Goal: Task Accomplishment & Management: Use online tool/utility

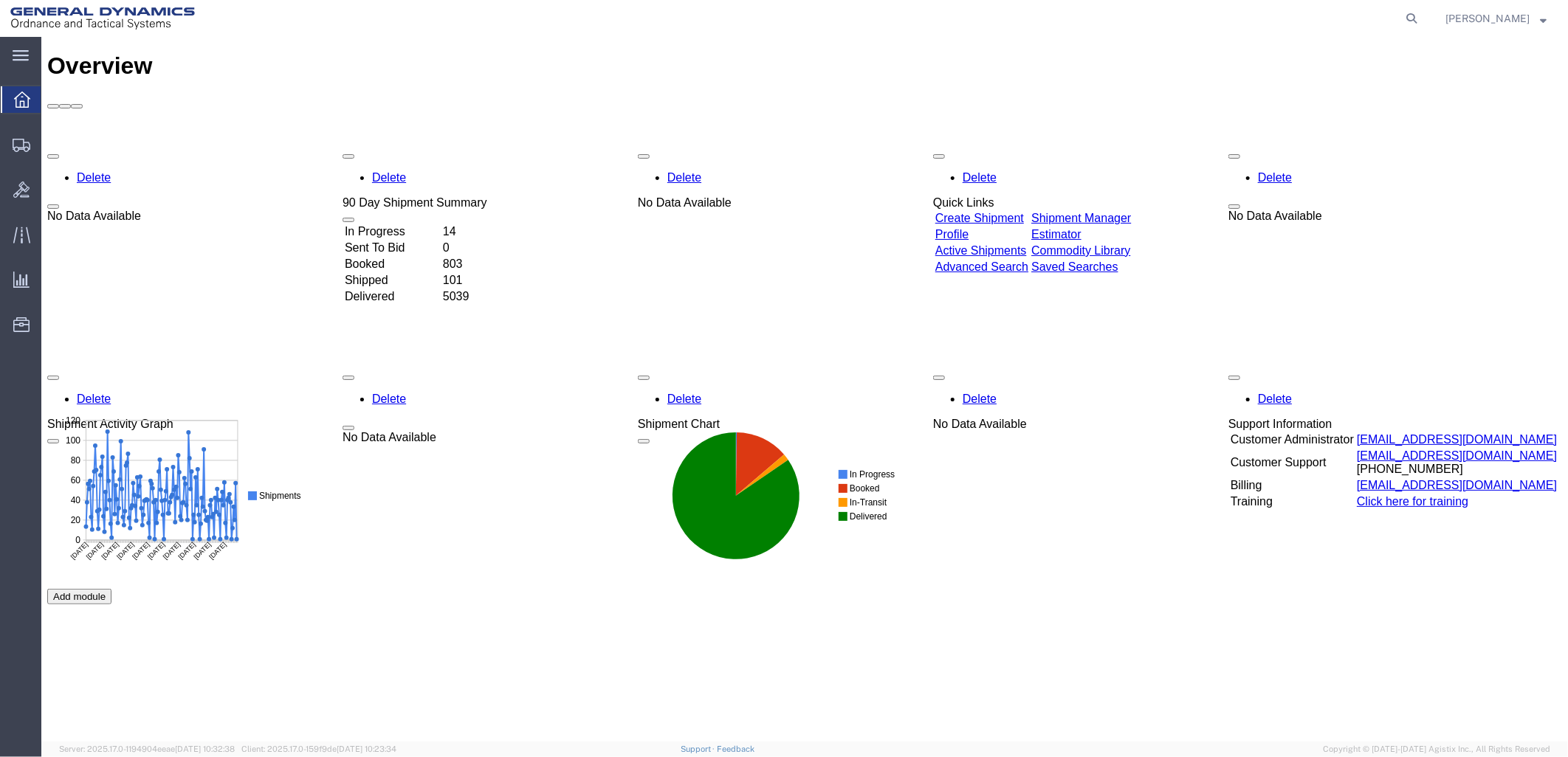
click at [1130, 211] on link "Shipment Manager" at bounding box center [1080, 217] width 100 height 13
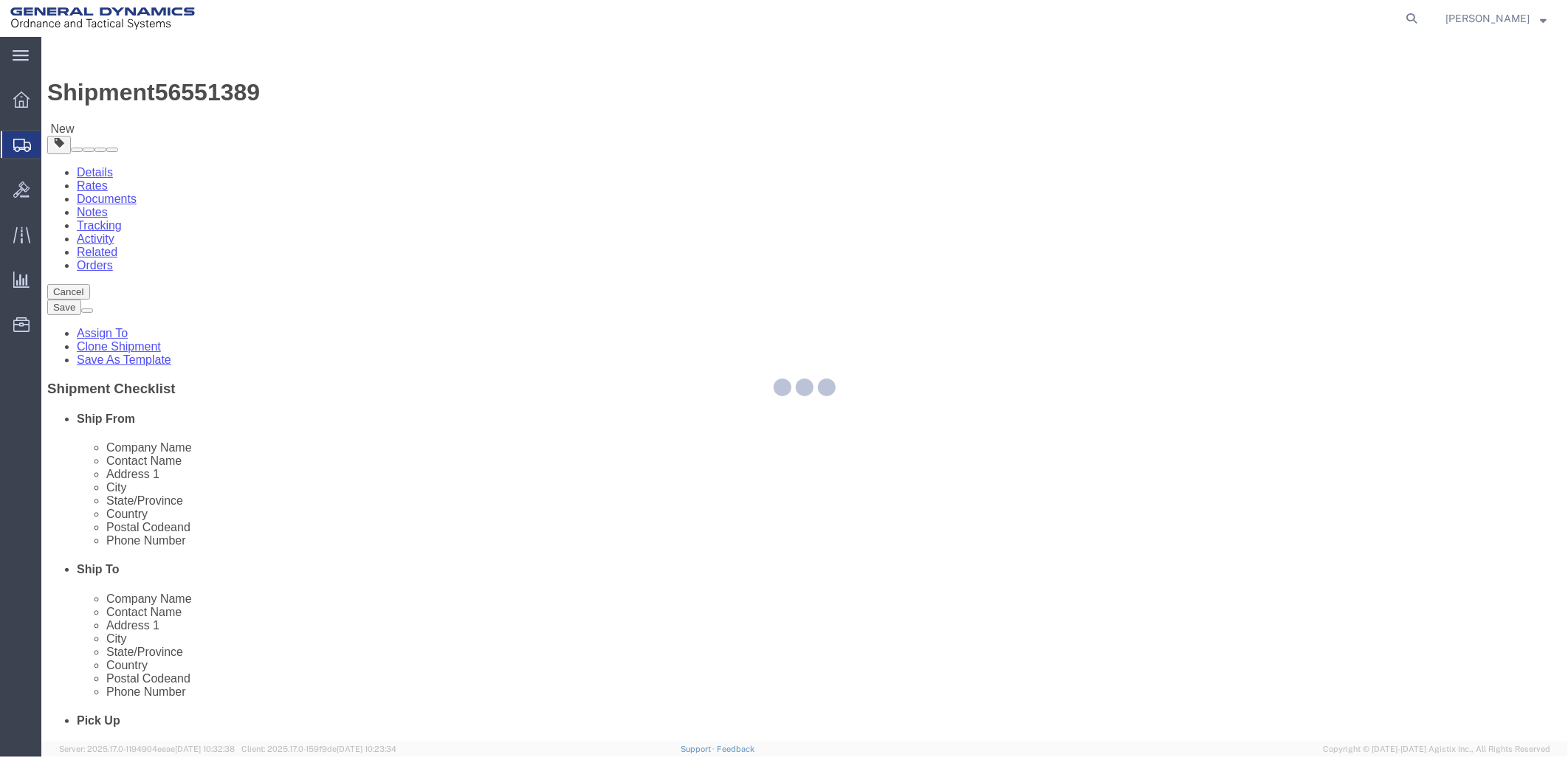
select select
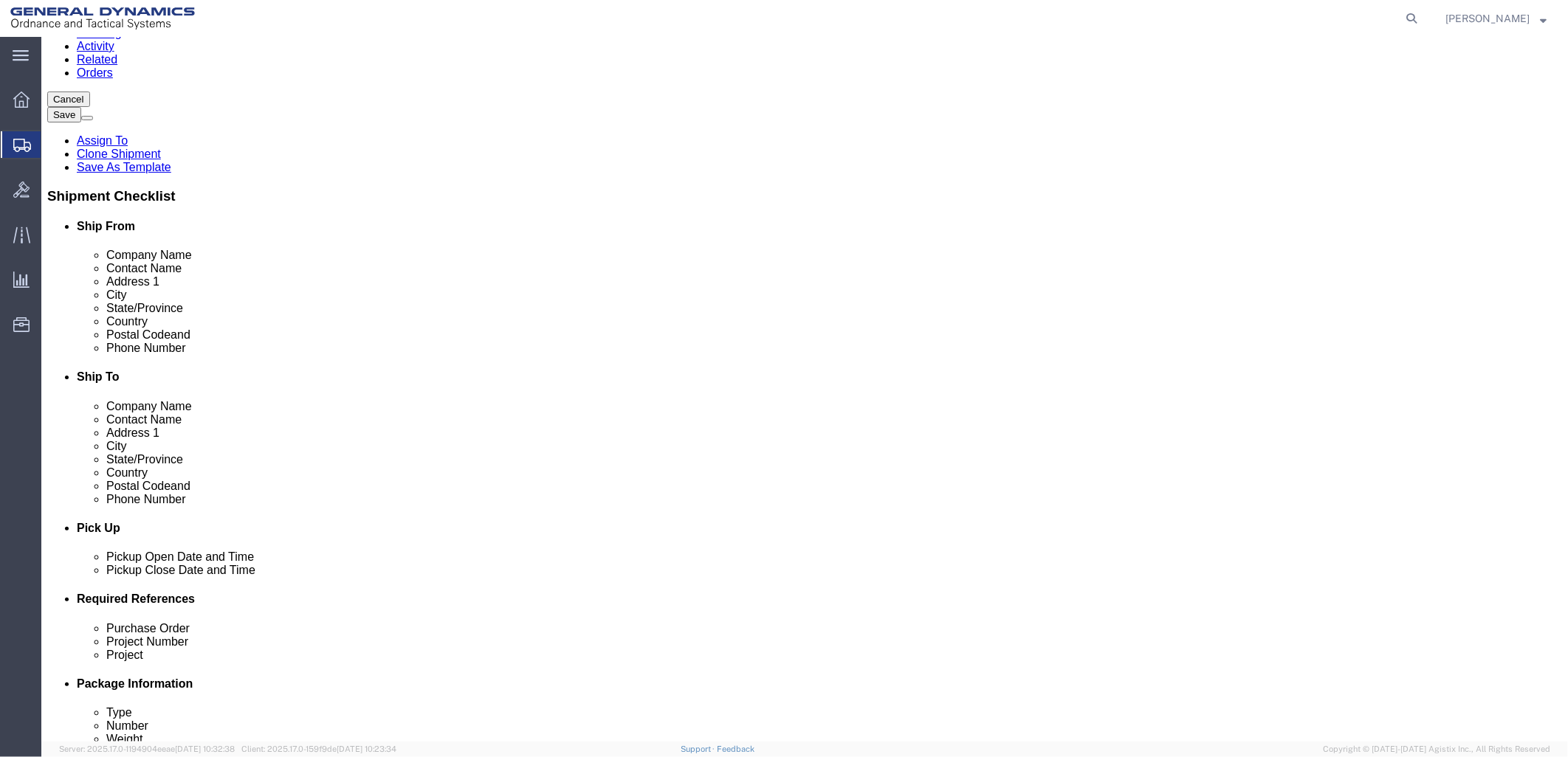
scroll to position [327, 0]
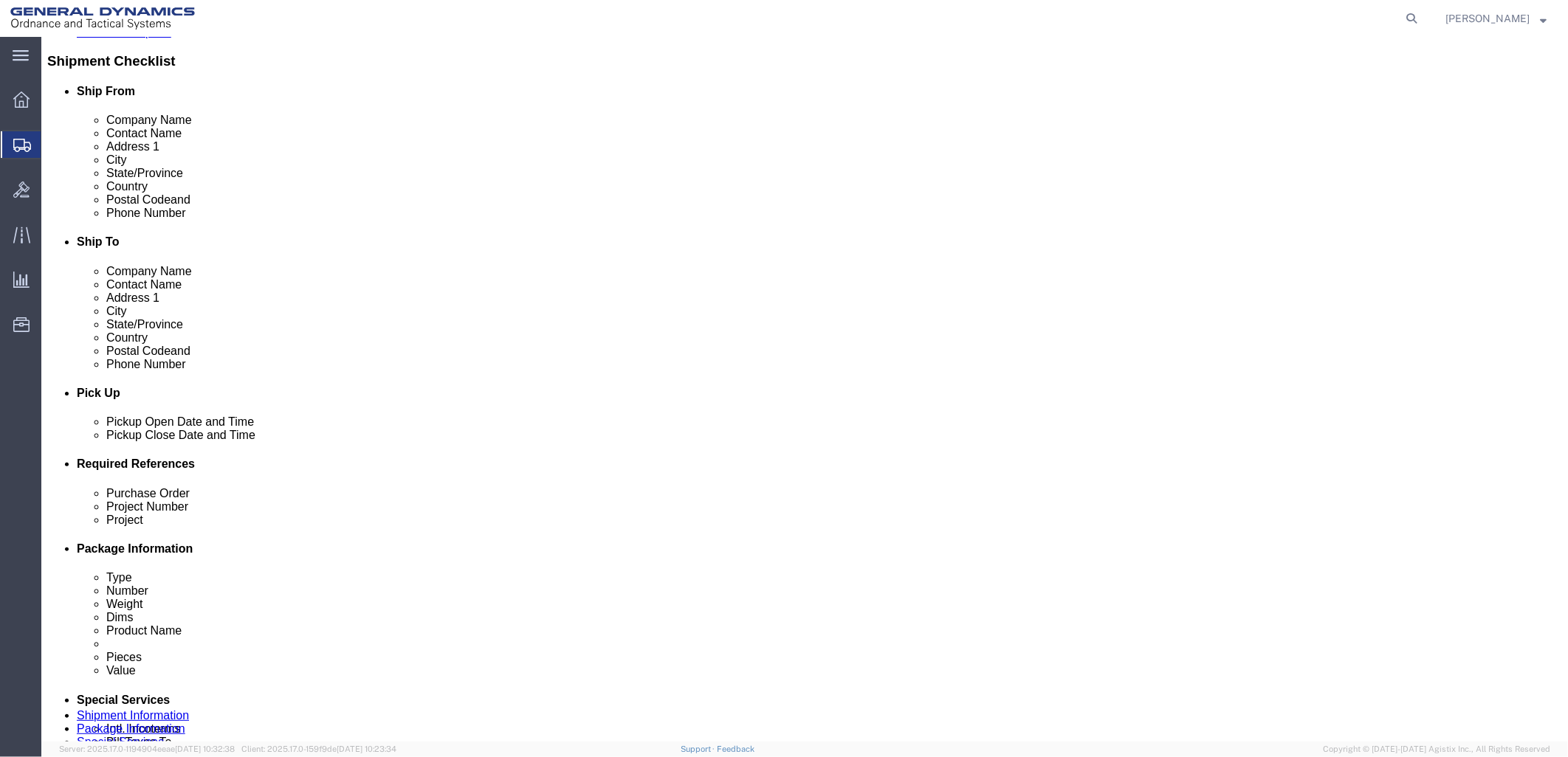
drag, startPoint x: 317, startPoint y: 593, endPoint x: -115, endPoint y: 593, distance: 432.0
click html "Shipment 56551389 New Details Rates Documents Notes Tracking Activity Related O…"
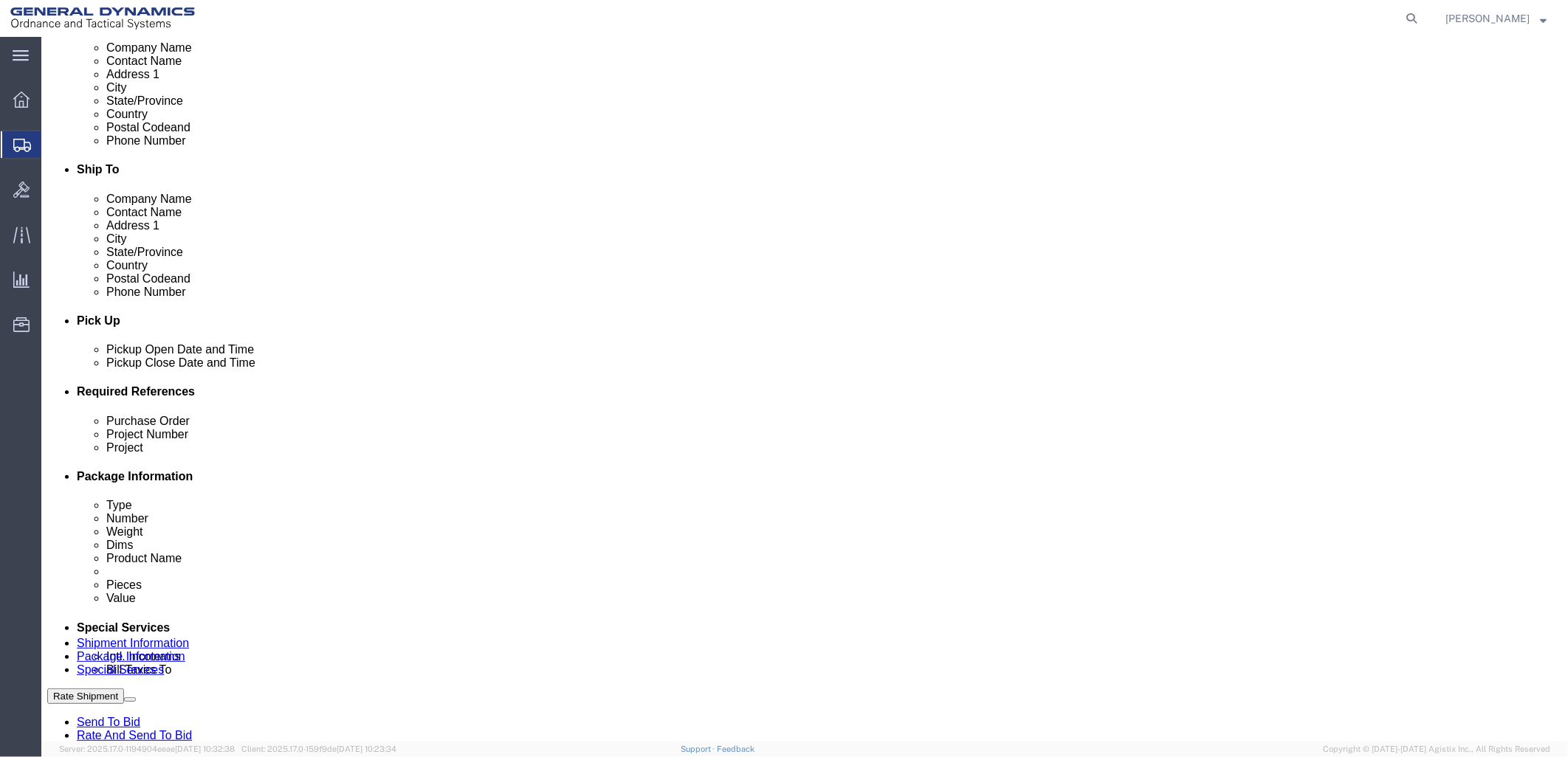
scroll to position [492, 0]
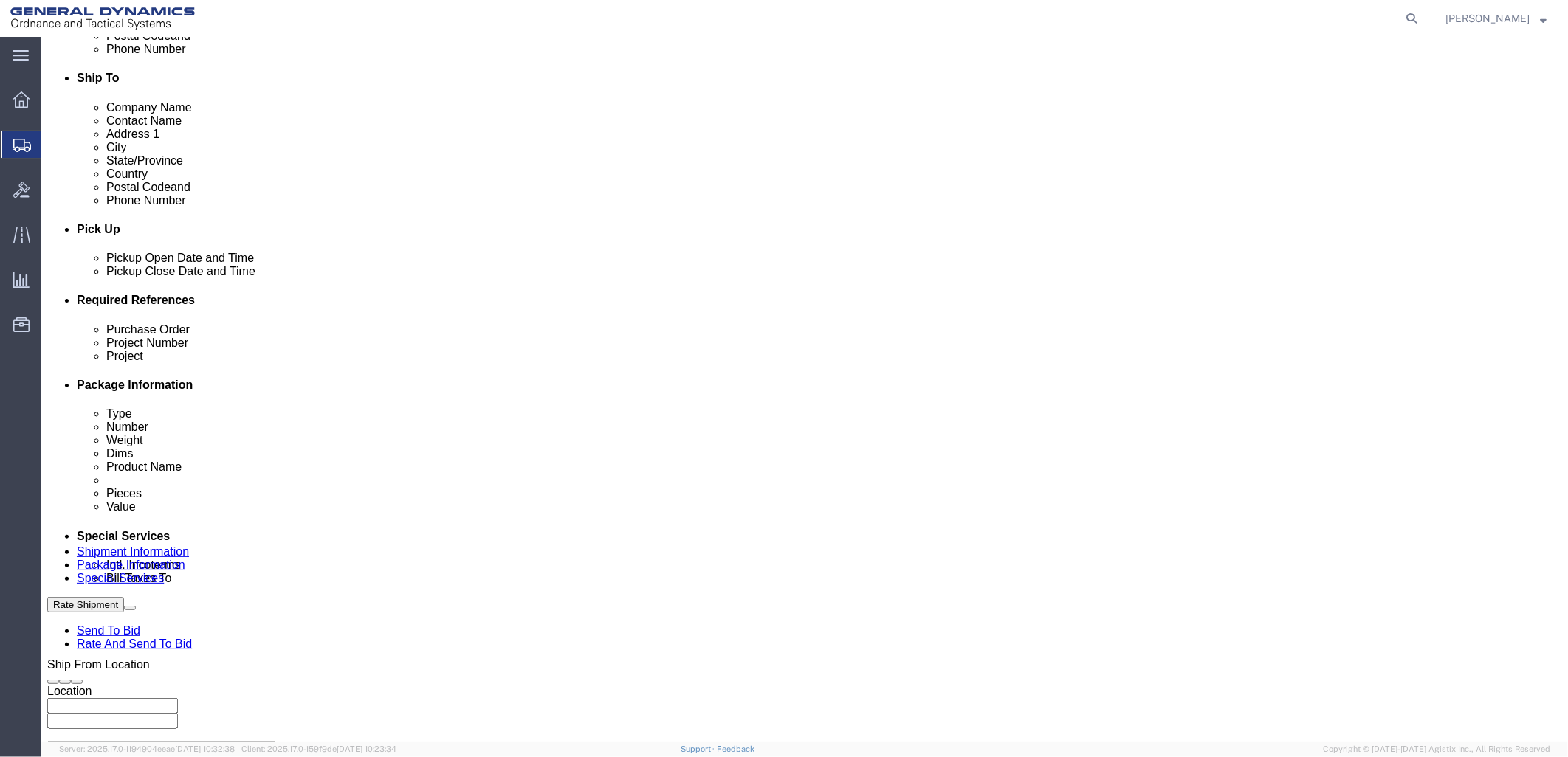
click input "text"
paste input "40100235"
type input "40100235"
click input "text"
paste input "MACS DO 5 M231-M232A2"
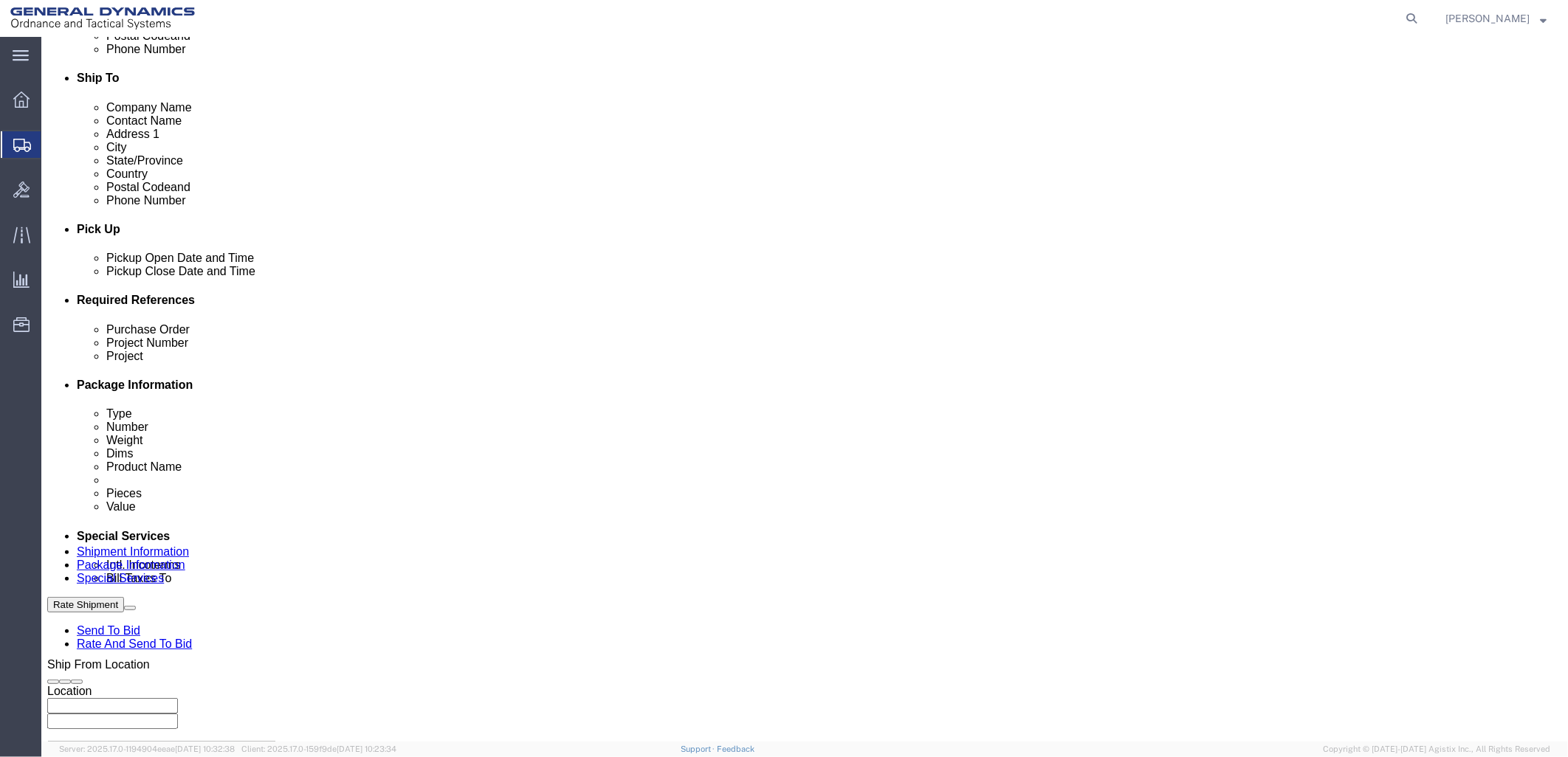
scroll to position [0, 1]
type input "MACS DO 5 M231-M232A2"
click select "Select 1-Ton (PSS) 10 Wheel 10 Yard Dump Truck 20 Yard Dump Truck Bobtail Botto…"
select select "BXVN"
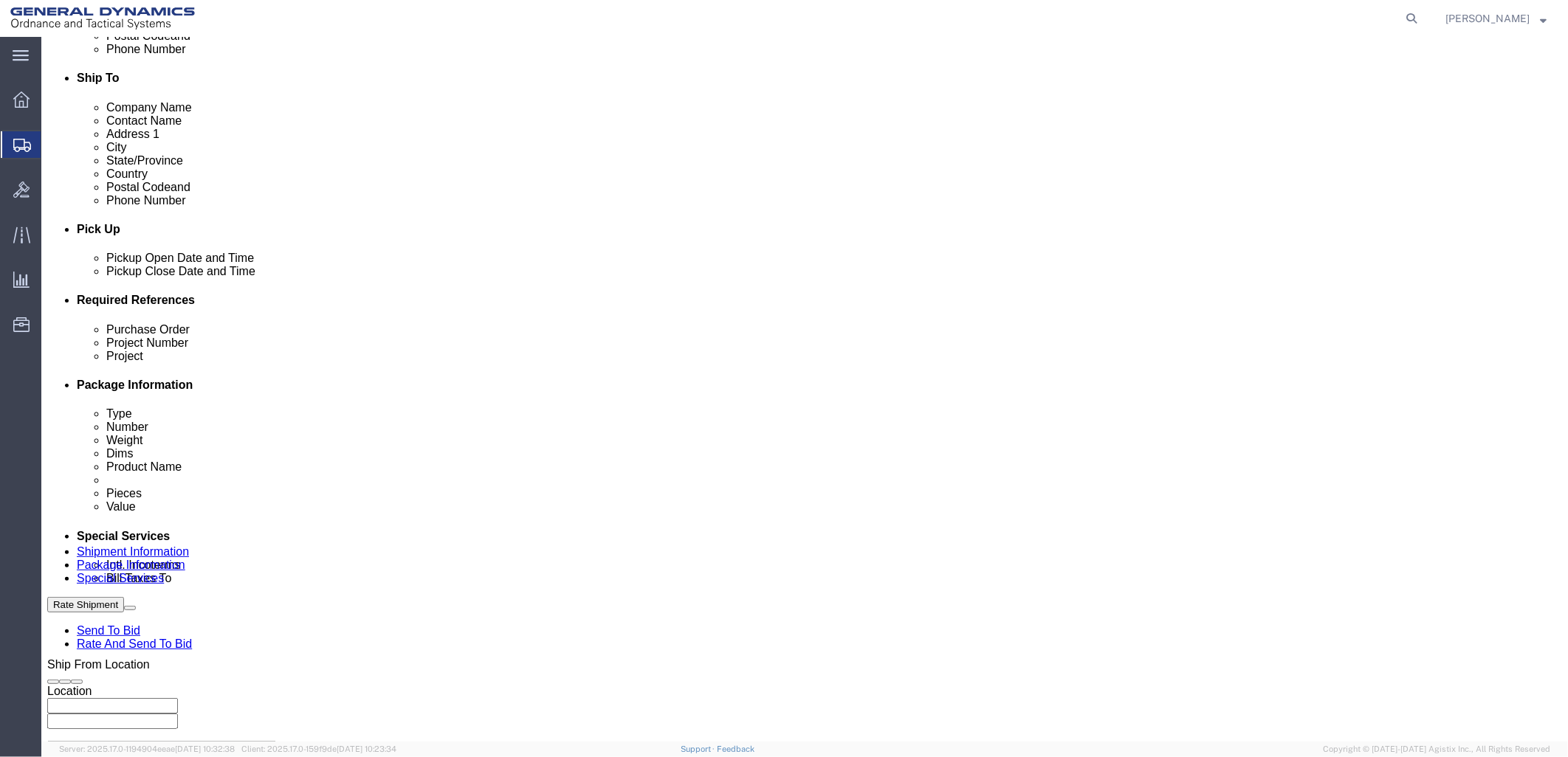
click select "Select 1-Ton (PSS) 10 Wheel 10 Yard Dump Truck 20 Yard Dump Truck Bobtail Botto…"
click select "Select 28 Feet 53 Feet 20 Feet 40 Feet 35 Feet 48 Feet"
select select "53FT"
click select "Select 28 Feet 53 Feet 20 Feet 40 Feet 35 Feet 48 Feet"
click button "Rate Shipment"
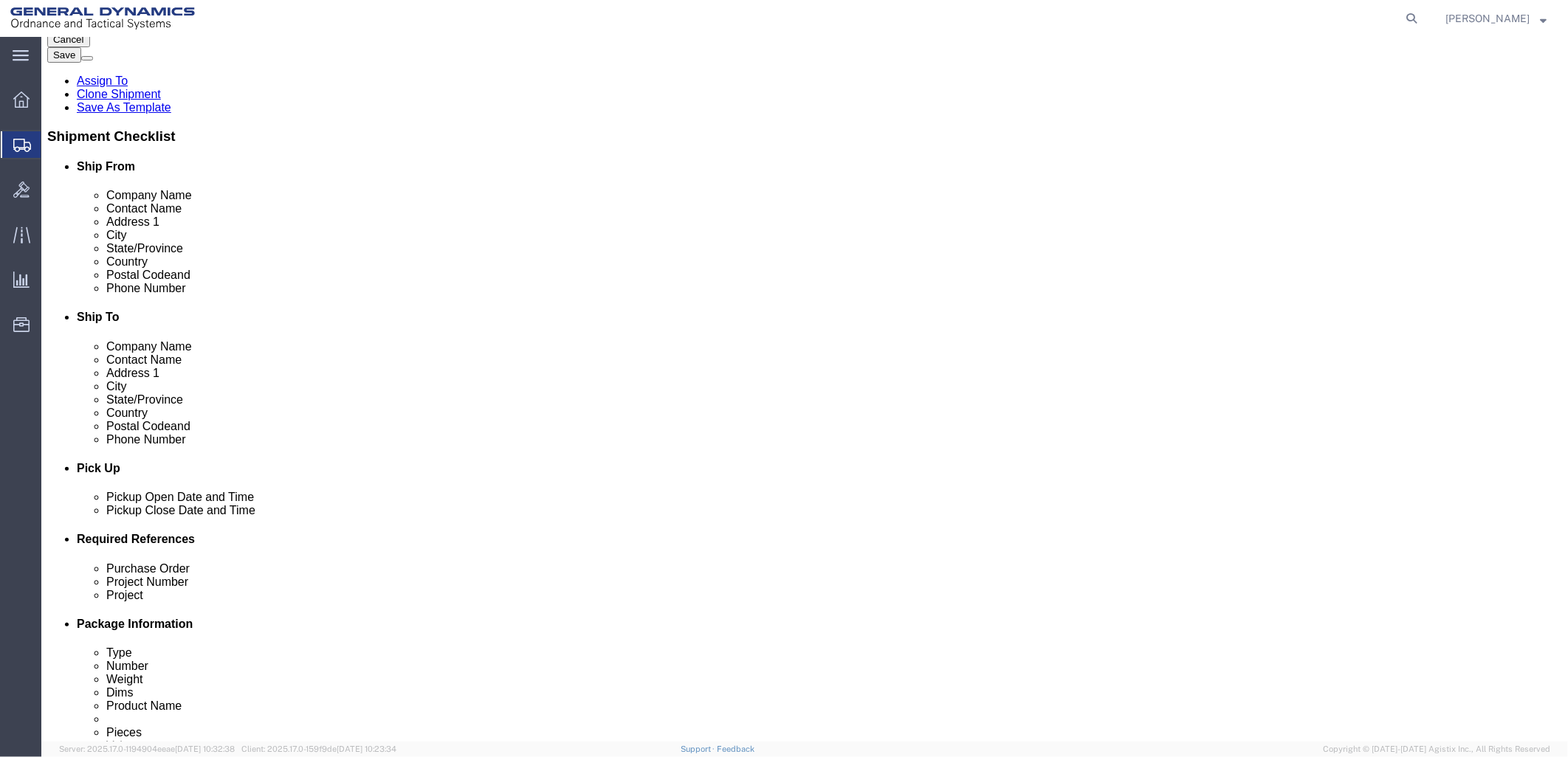
scroll to position [327, 0]
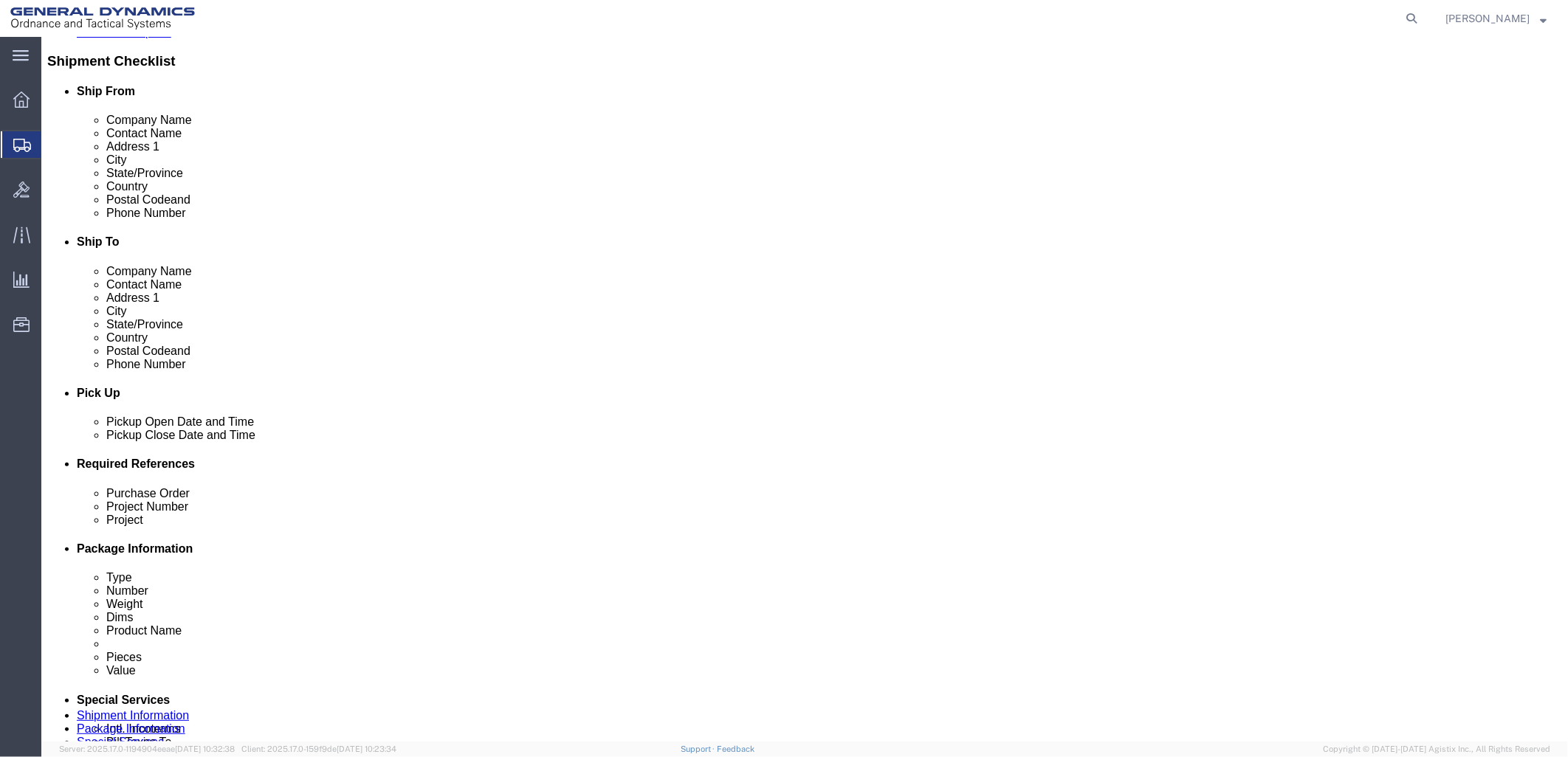
click link "Special Services"
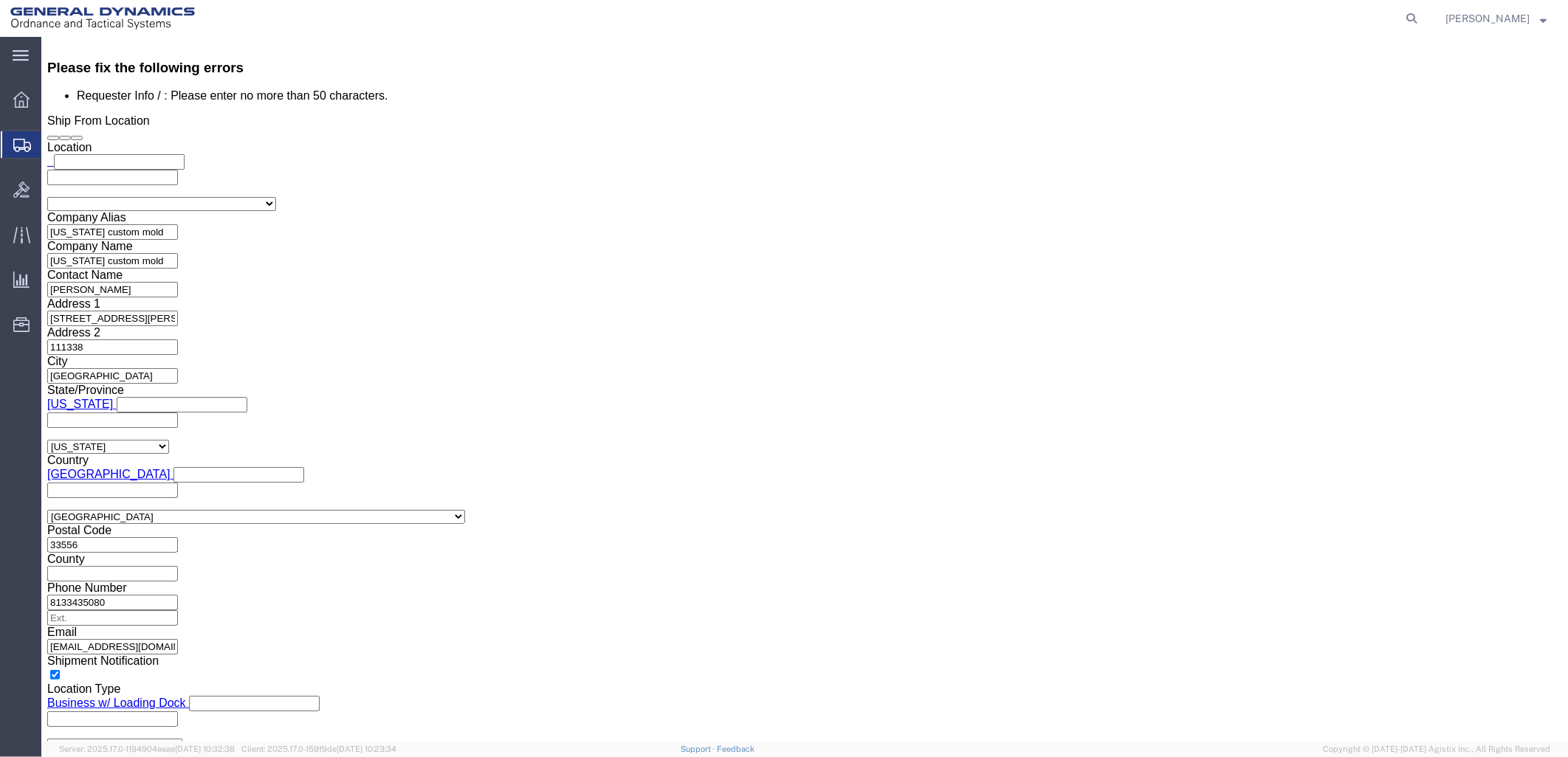
scroll to position [1393, 0]
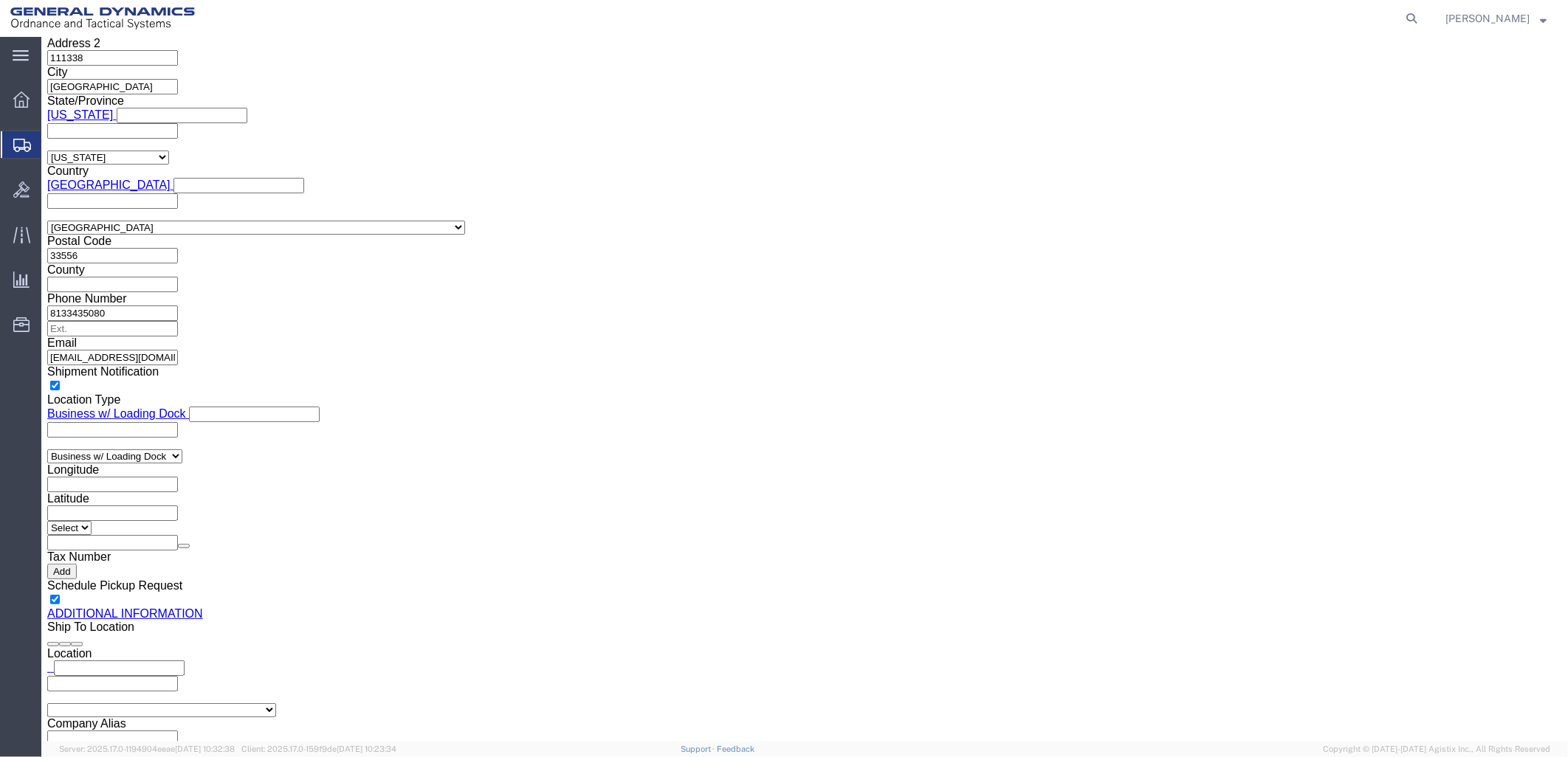
drag, startPoint x: 397, startPoint y: 421, endPoint x: 178, endPoint y: 421, distance: 219.0
click div "Email [EMAIL_ADDRESS][PERSON_NAME][DOMAIN_NAME], [PERSON_NAME][DOMAIN_NAME][EMA…"
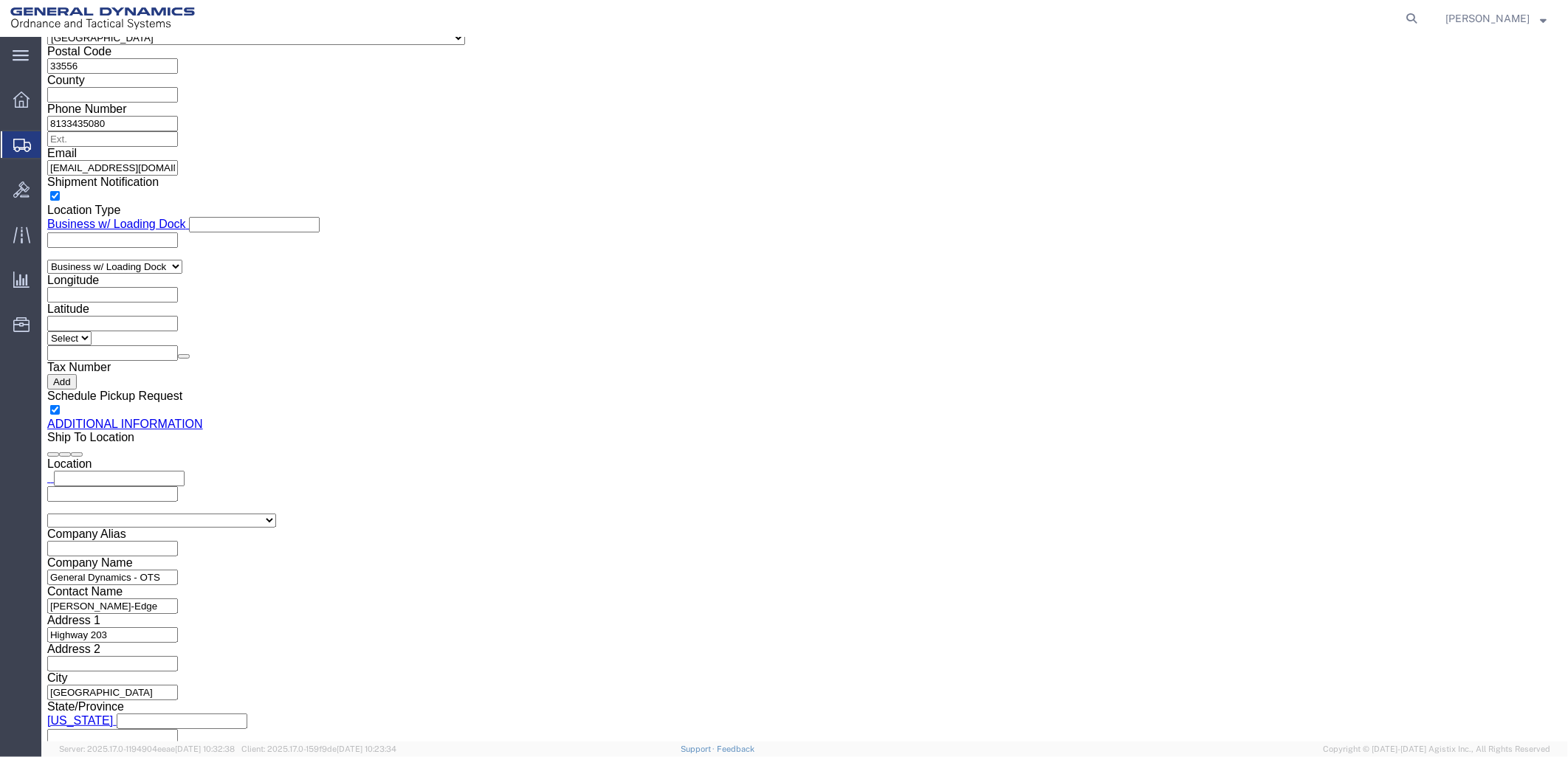
scroll to position [1742, 0]
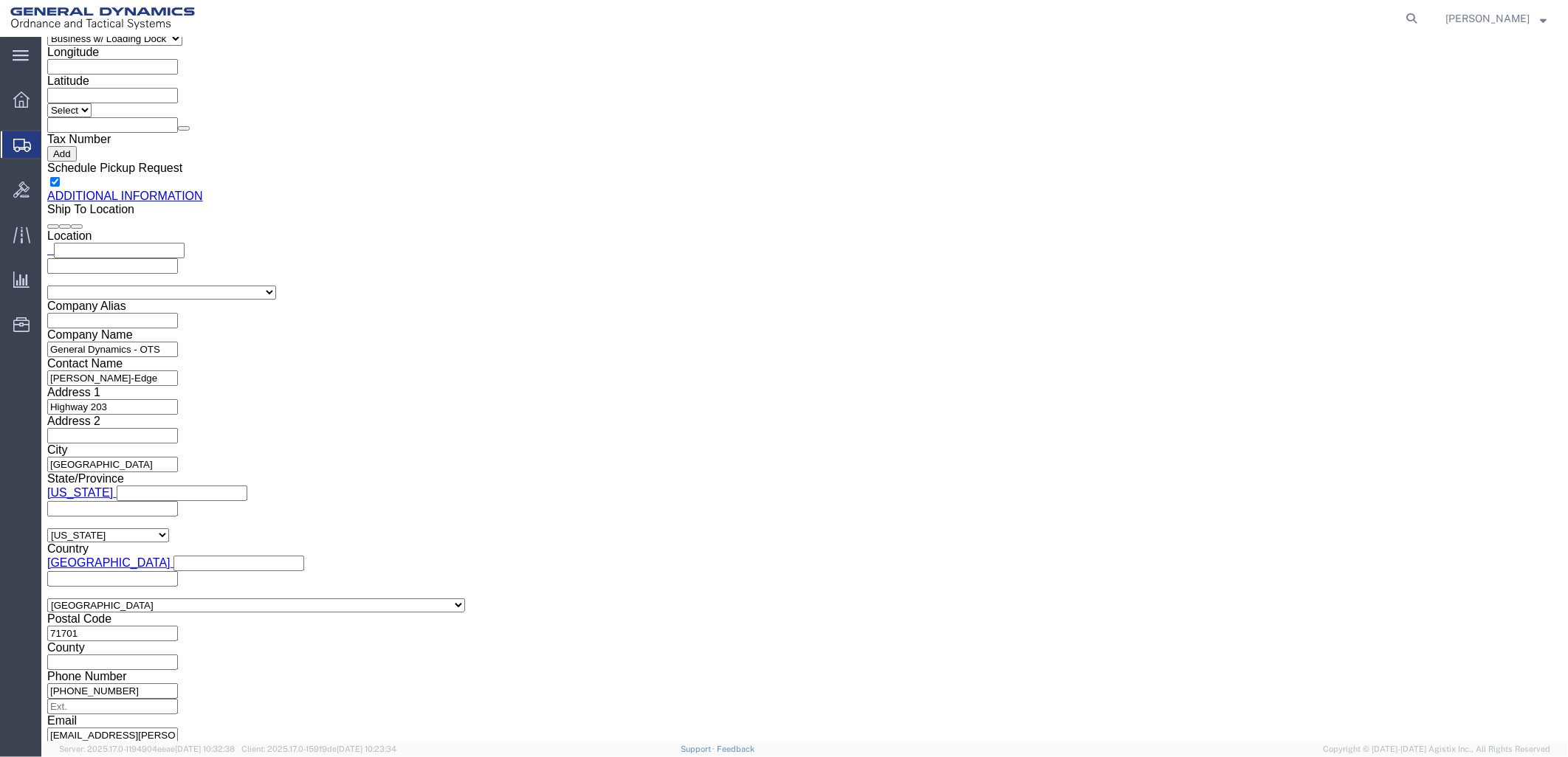
type input "[PERSON_NAME][EMAIL_ADDRESS][DOMAIN_NAME]"
click button "Rate Shipment"
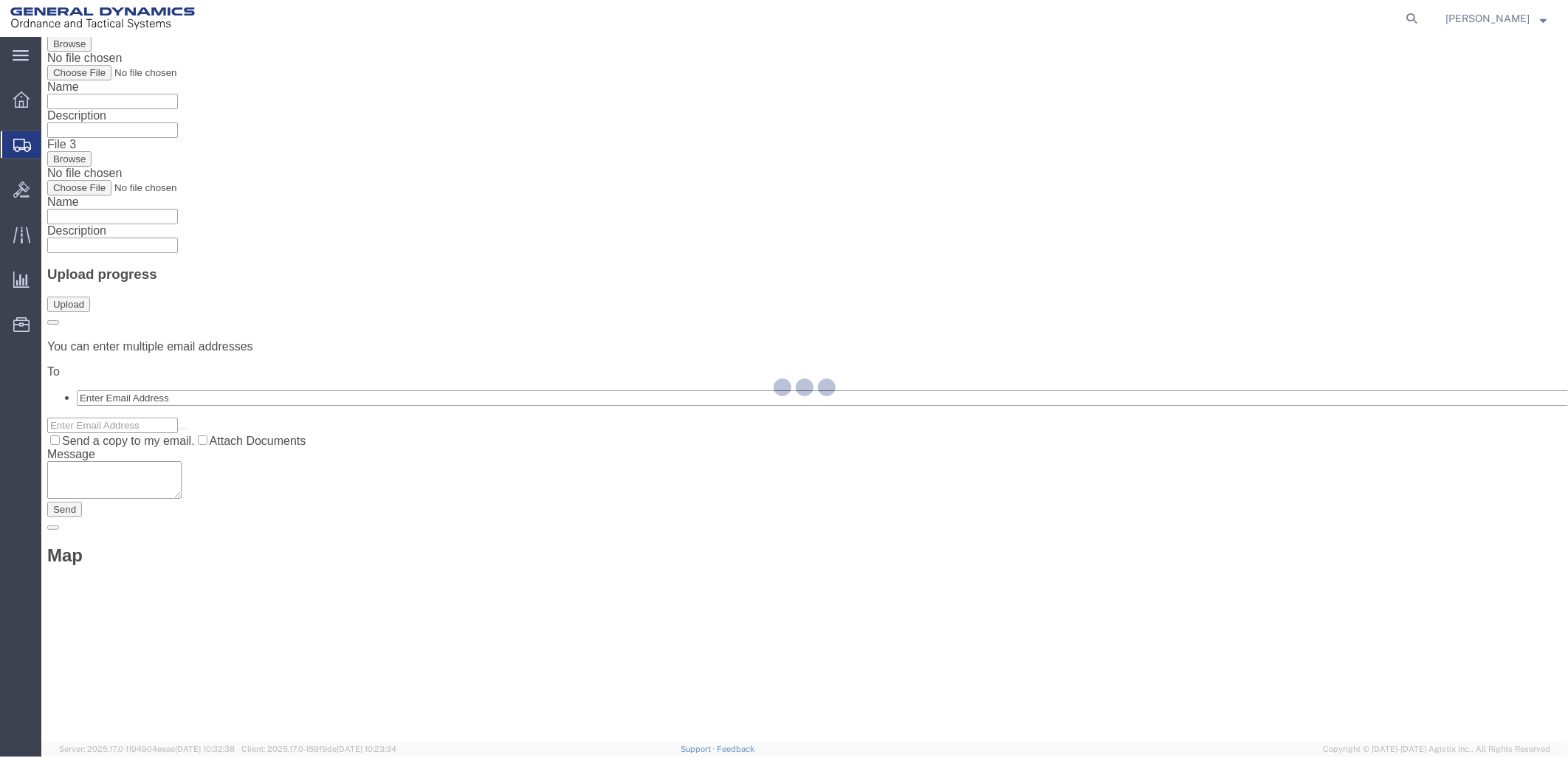
scroll to position [0, 0]
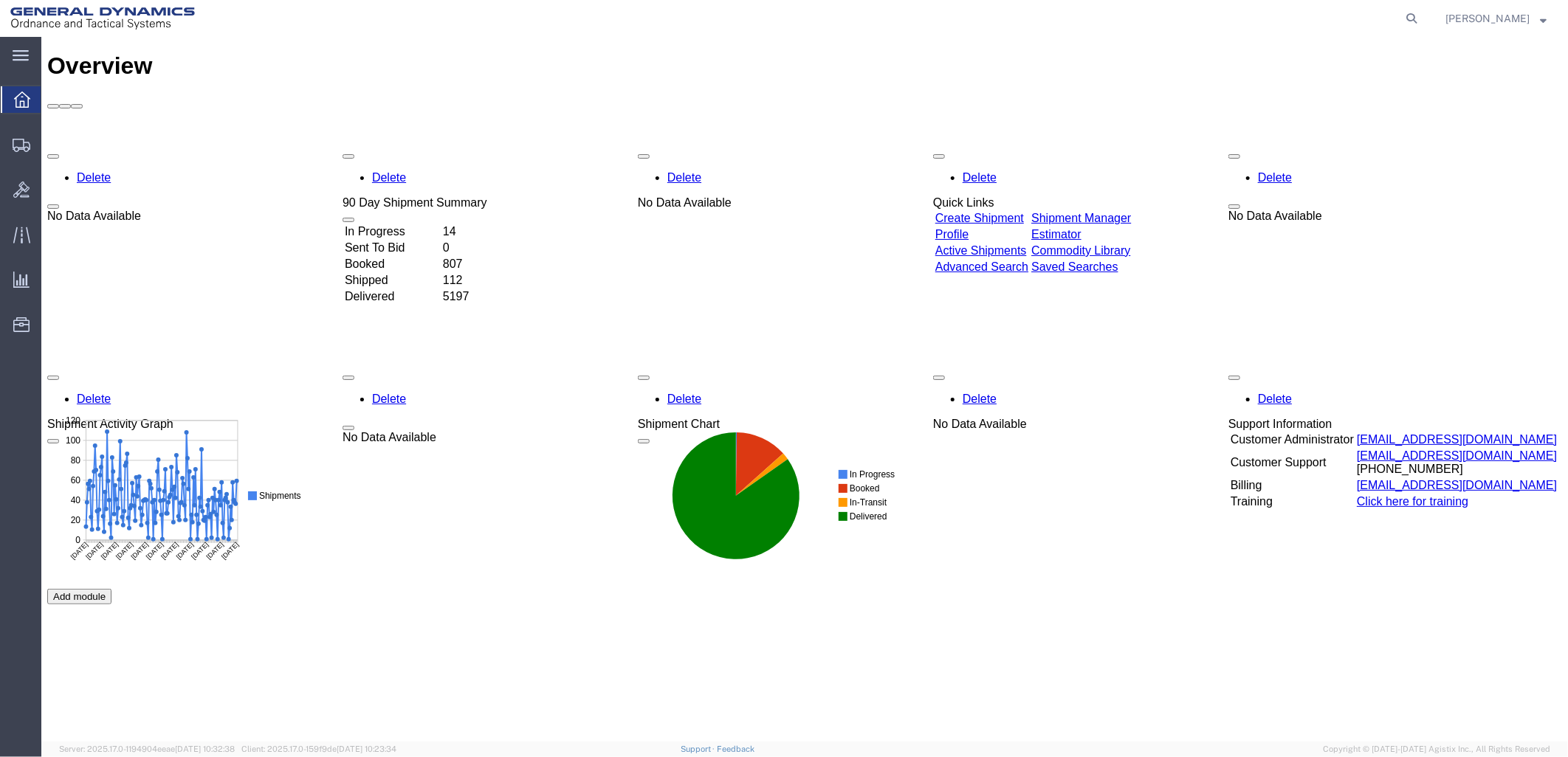
click at [1130, 211] on link "Shipment Manager" at bounding box center [1080, 217] width 100 height 13
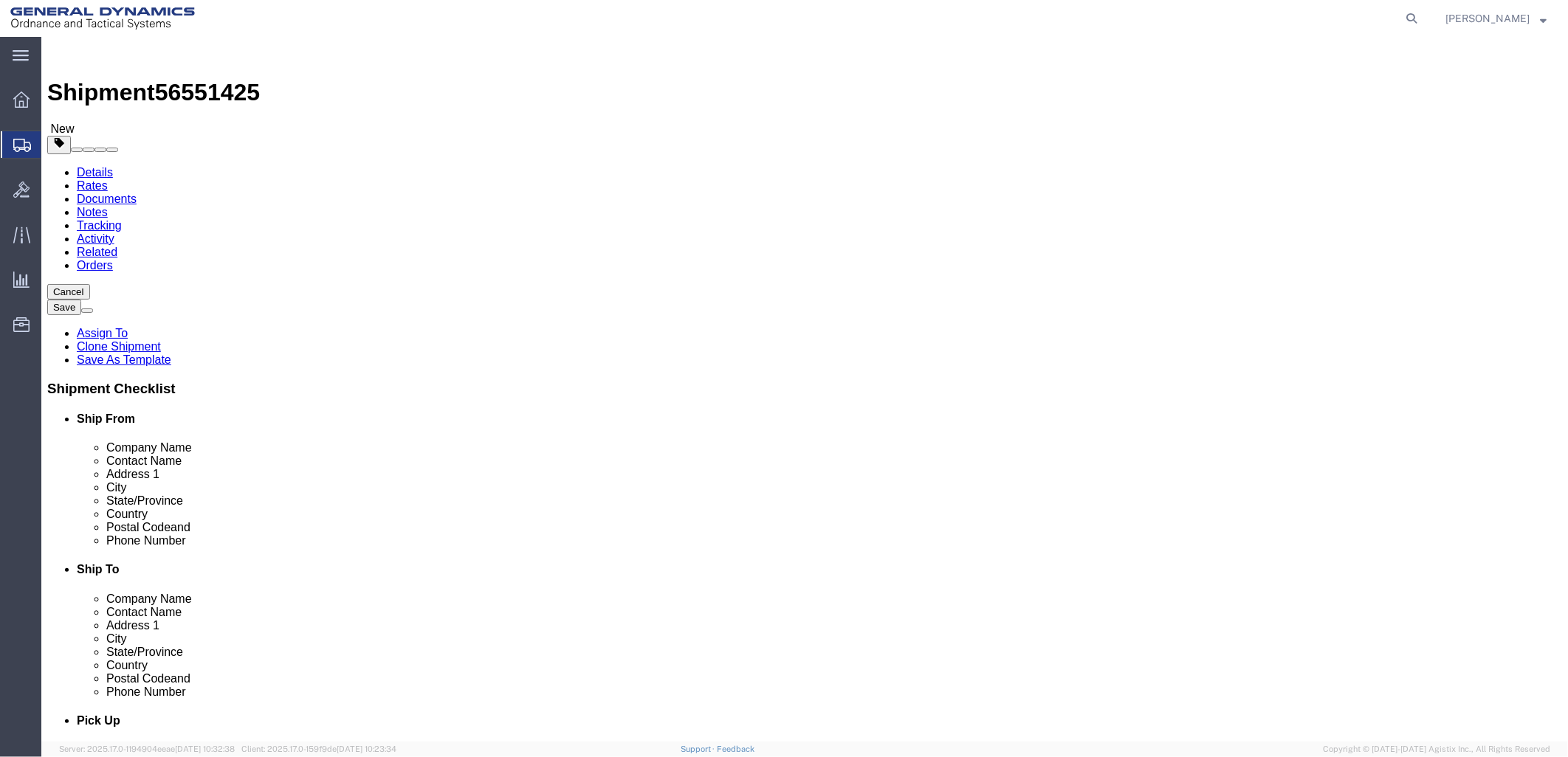
select select
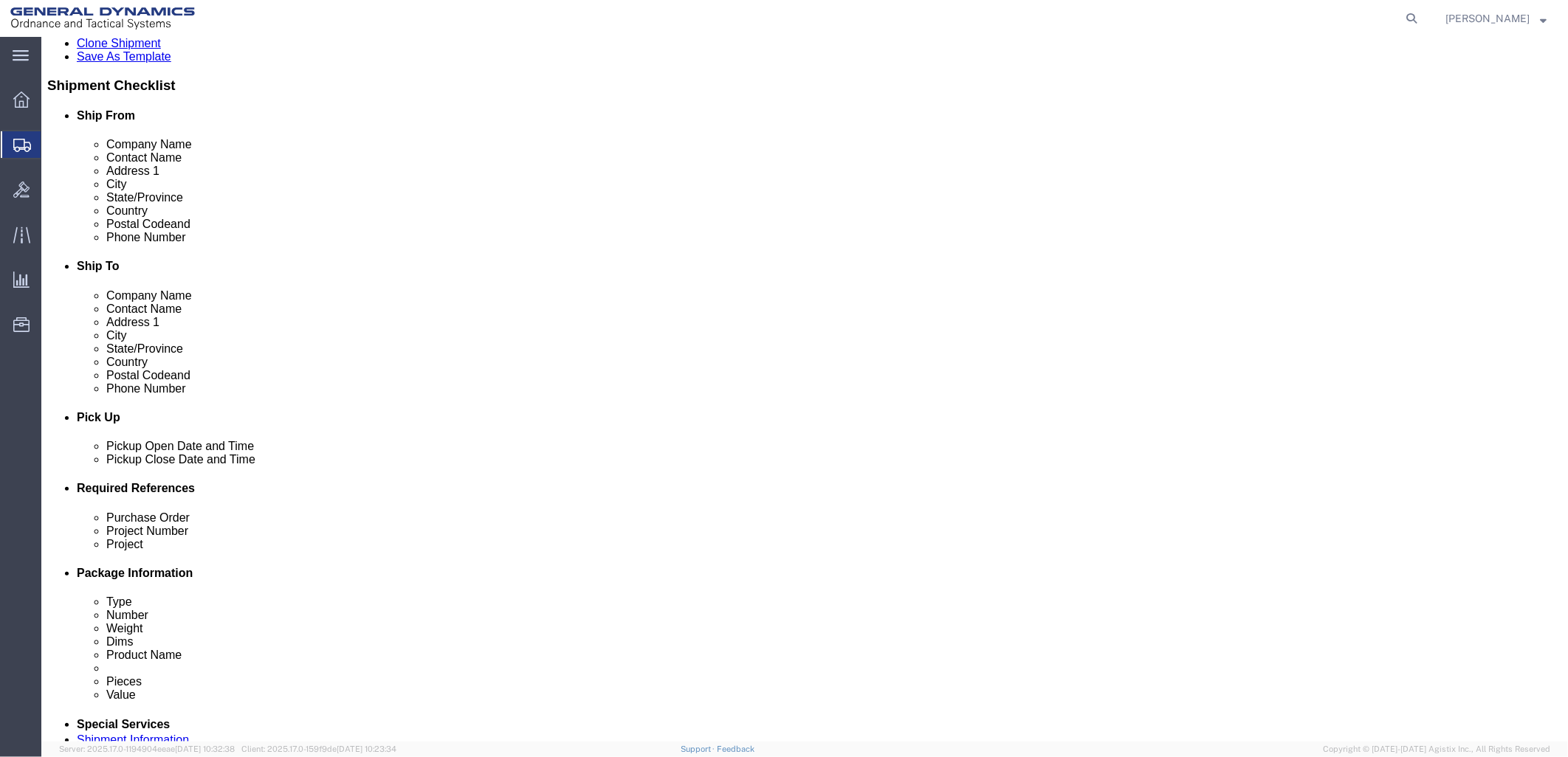
scroll to position [410, 0]
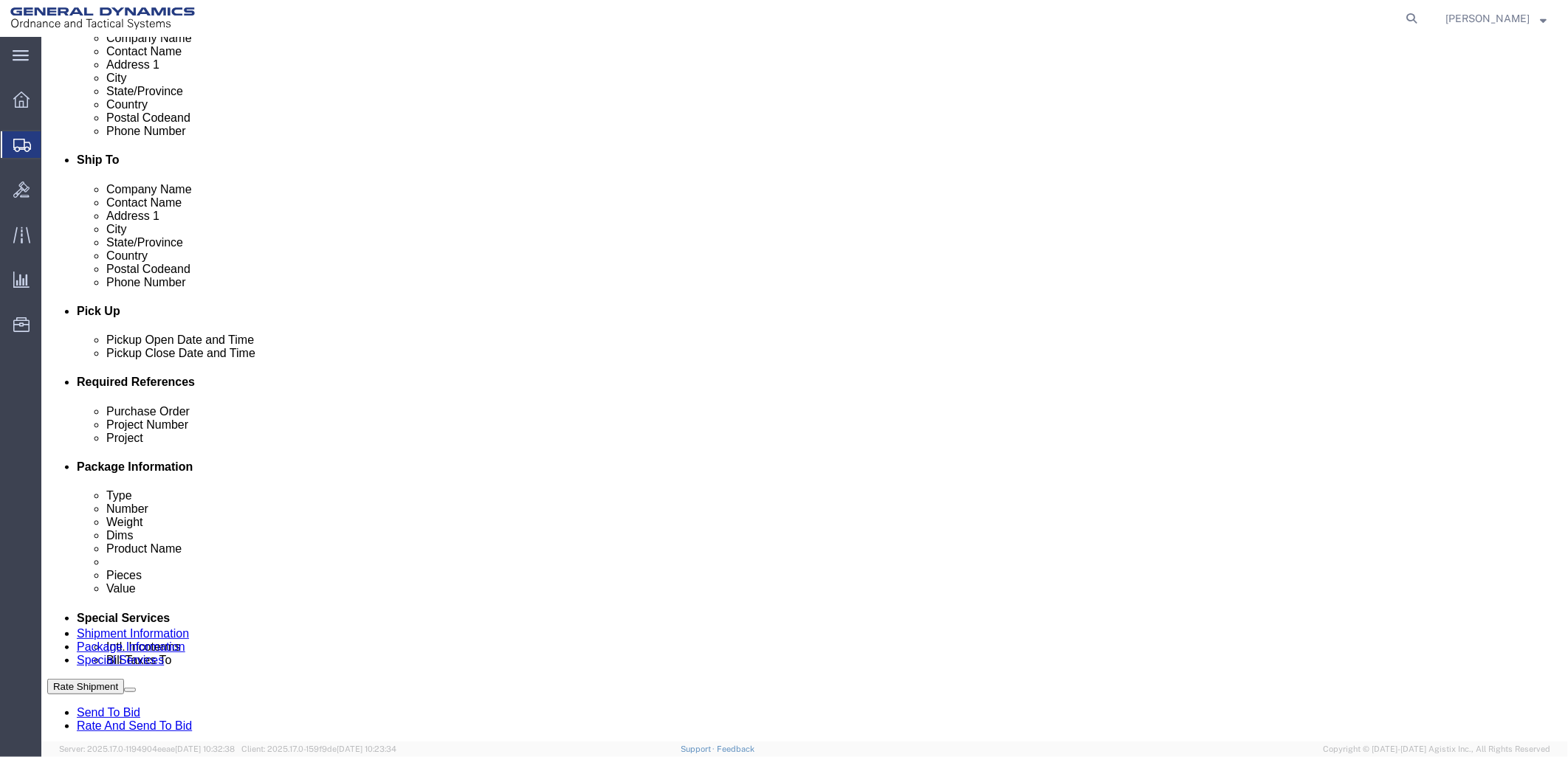
drag, startPoint x: 307, startPoint y: 511, endPoint x: 160, endPoint y: 512, distance: 147.0
click div "Purchase Order 54639"
click input "text"
paste input "40100235"
type input "40100235"
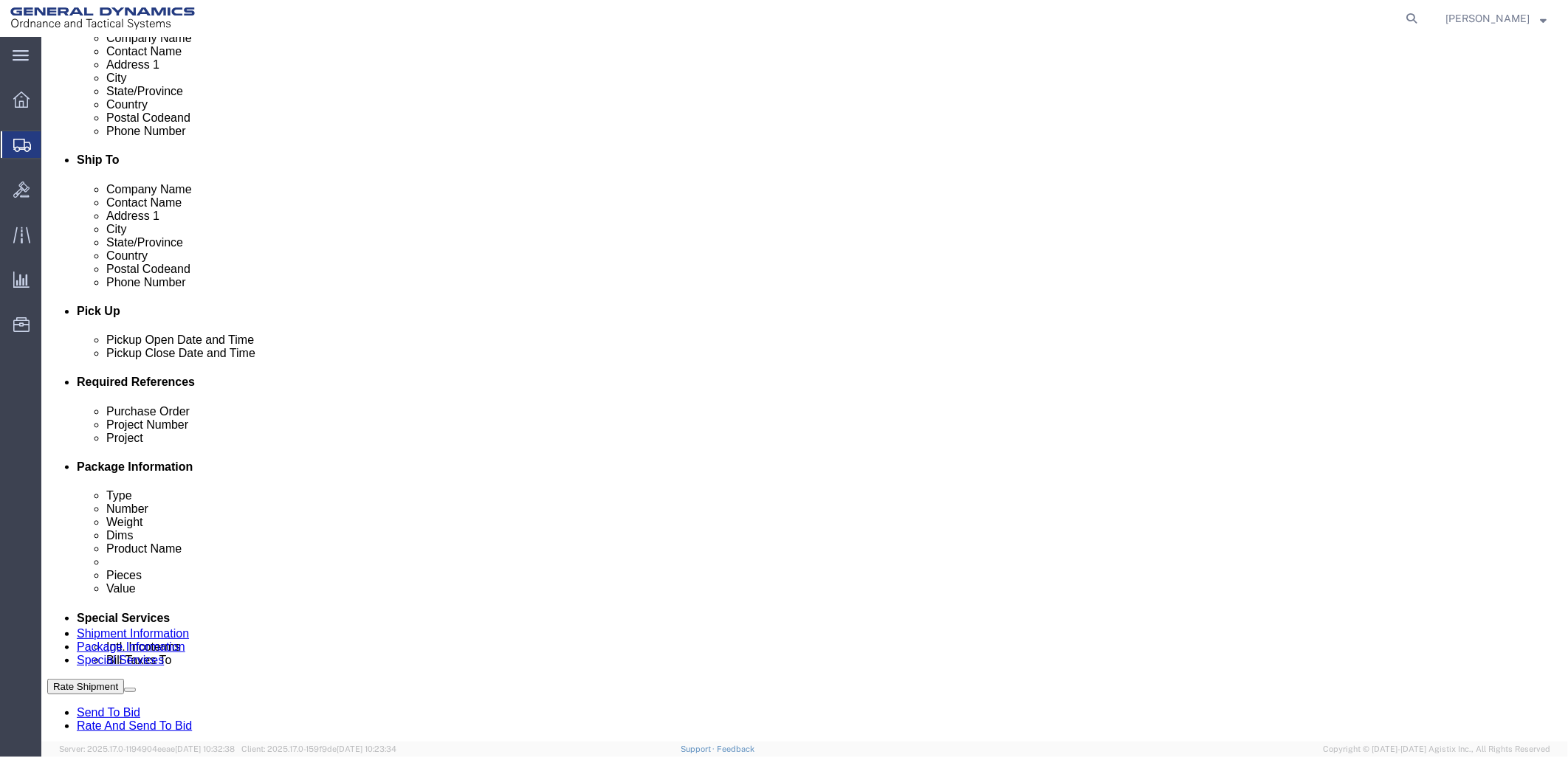
click input "text"
paste input "MACS DO 5 M231-M232A2"
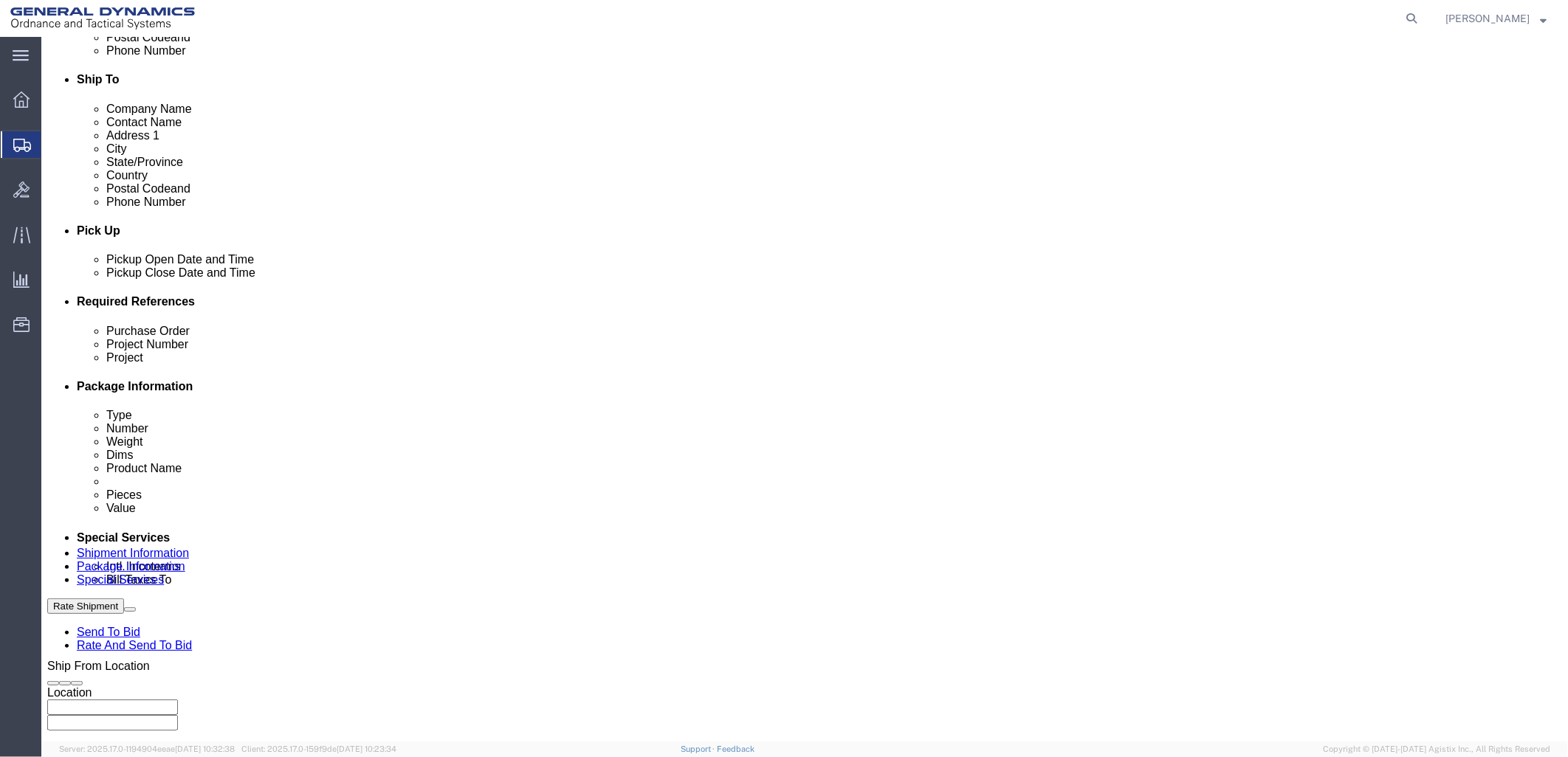
scroll to position [568, 0]
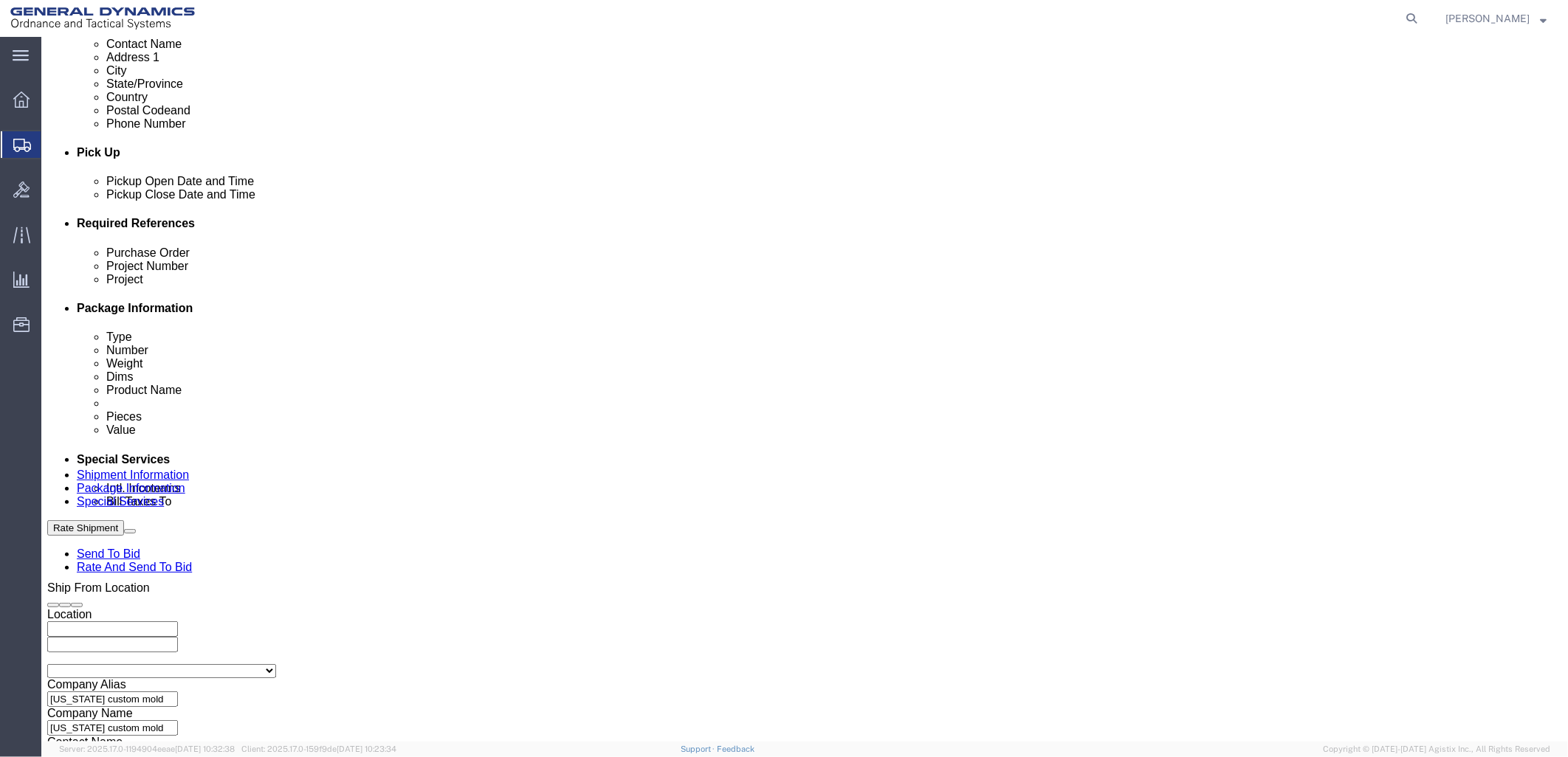
type input "MACS DO 5 M231-M232A2"
click div "Vehicle Select 1-Ton (PSS) 10 Wheel 10 Yard Dump Truck 20 Yard Dump Truck Bobta…"
click select "Select 1-Ton (PSS) 10 Wheel 10 Yard Dump Truck 20 Yard Dump Truck Bobtail Botto…"
select select "BXVN"
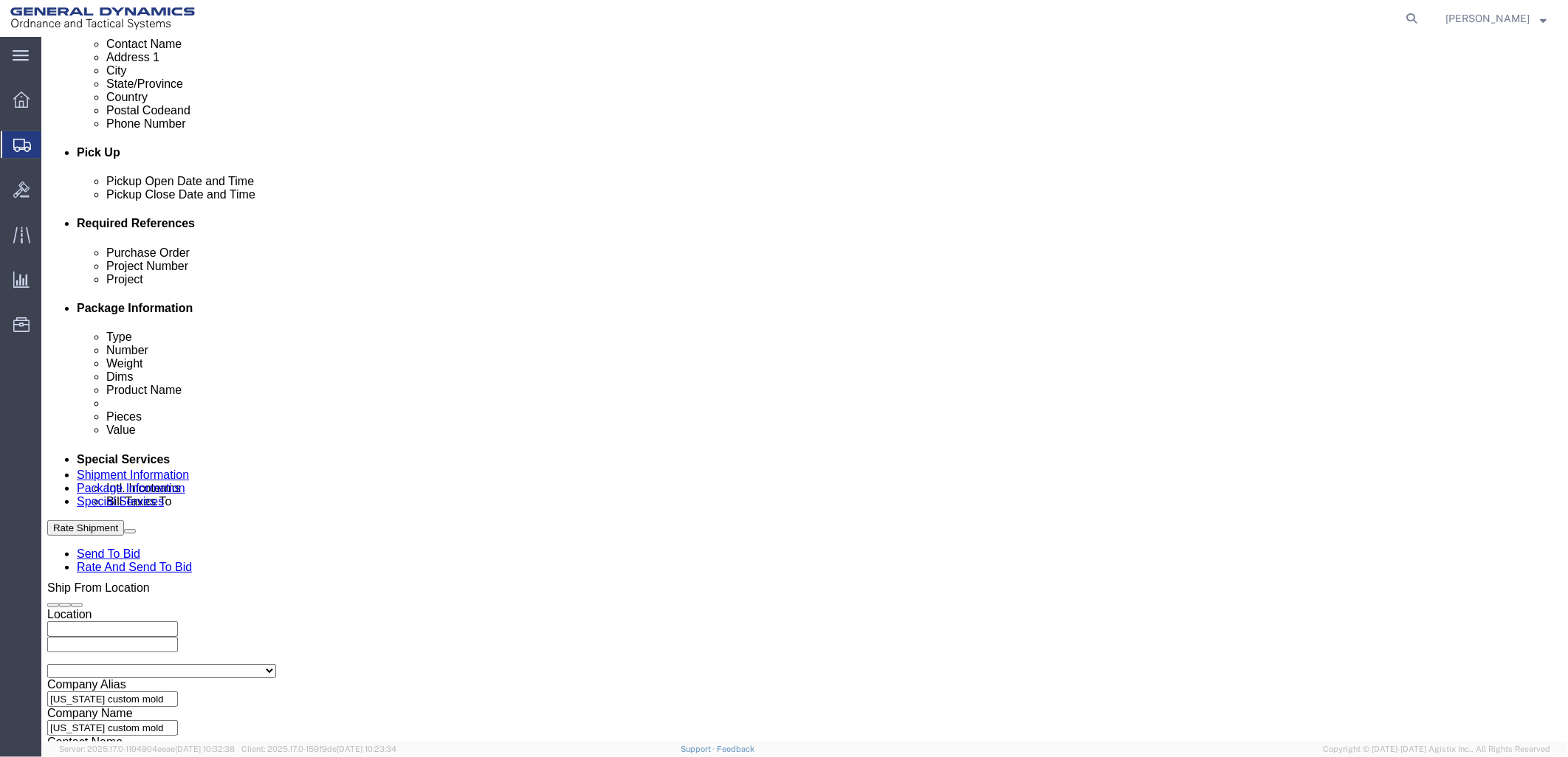
click select "Select 1-Ton (PSS) 10 Wheel 10 Yard Dump Truck 20 Yard Dump Truck Bobtail Botto…"
click select "Select 28 Feet 53 Feet 20 Feet 40 Feet 35 Feet 48 Feet"
select select "53FT"
click select "Select 28 Feet 53 Feet 20 Feet 40 Feet 35 Feet 48 Feet"
click button "Continue"
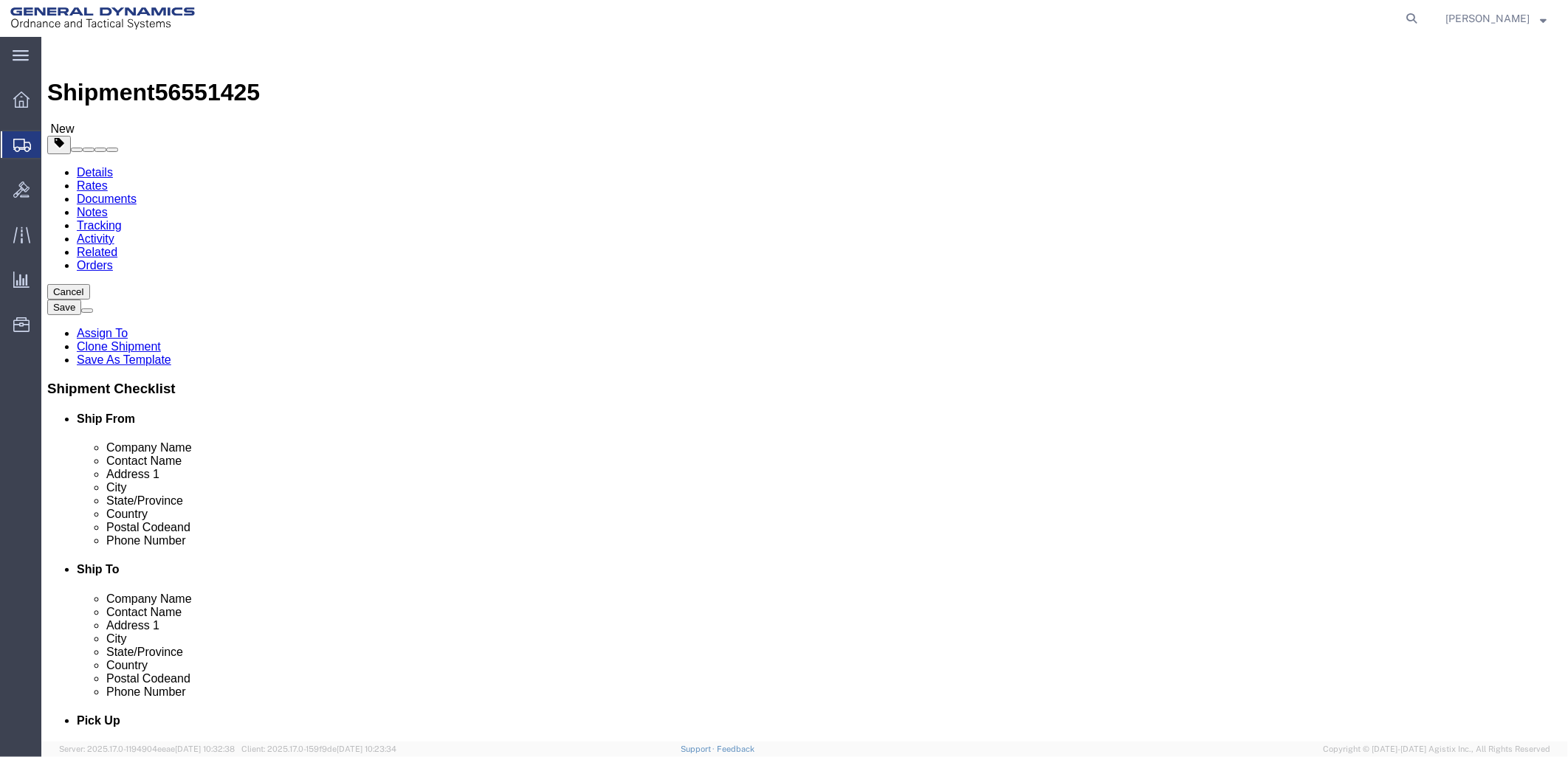
click div "Previous Continue"
click button "Continue"
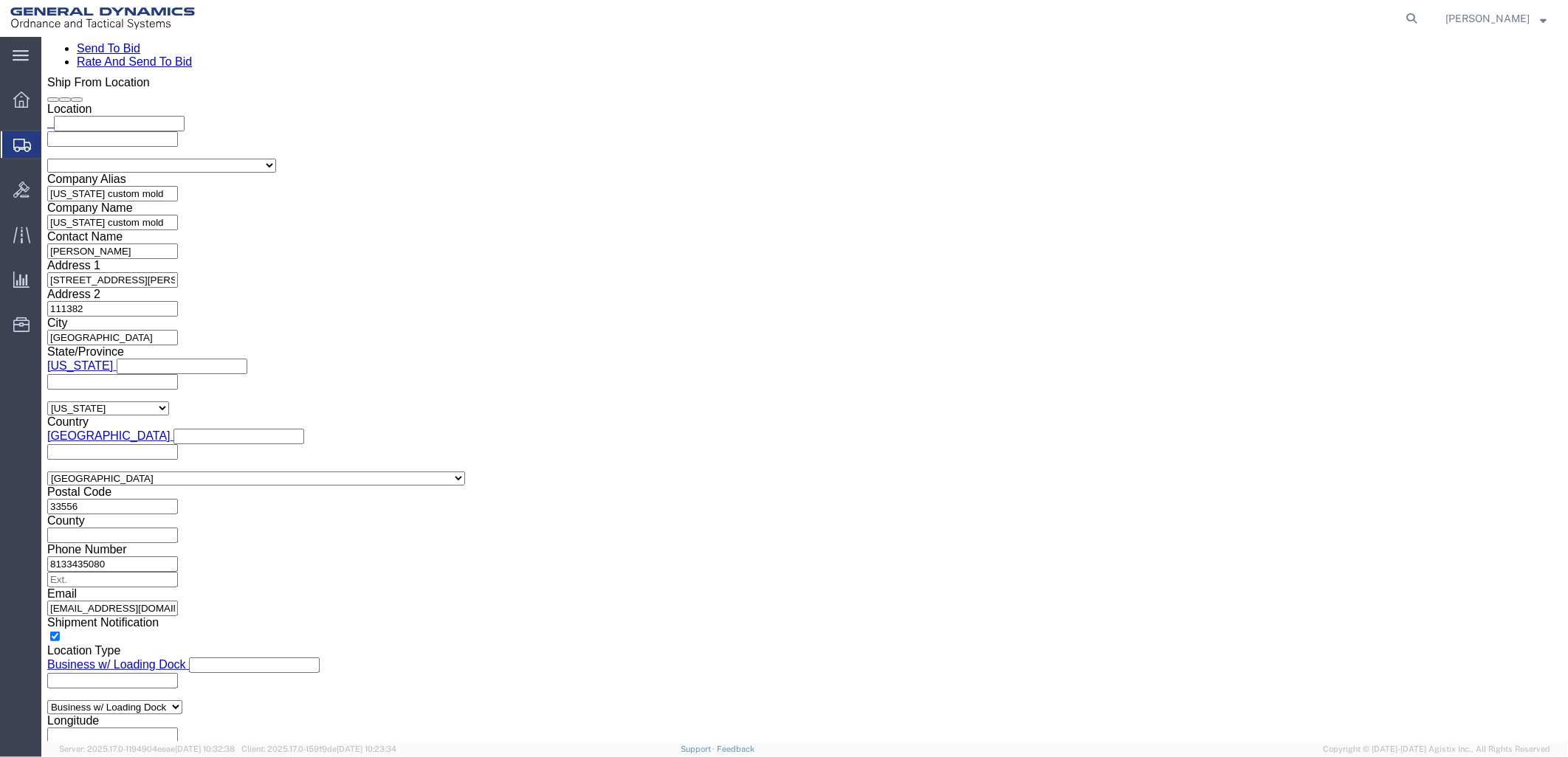
scroll to position [1229, 0]
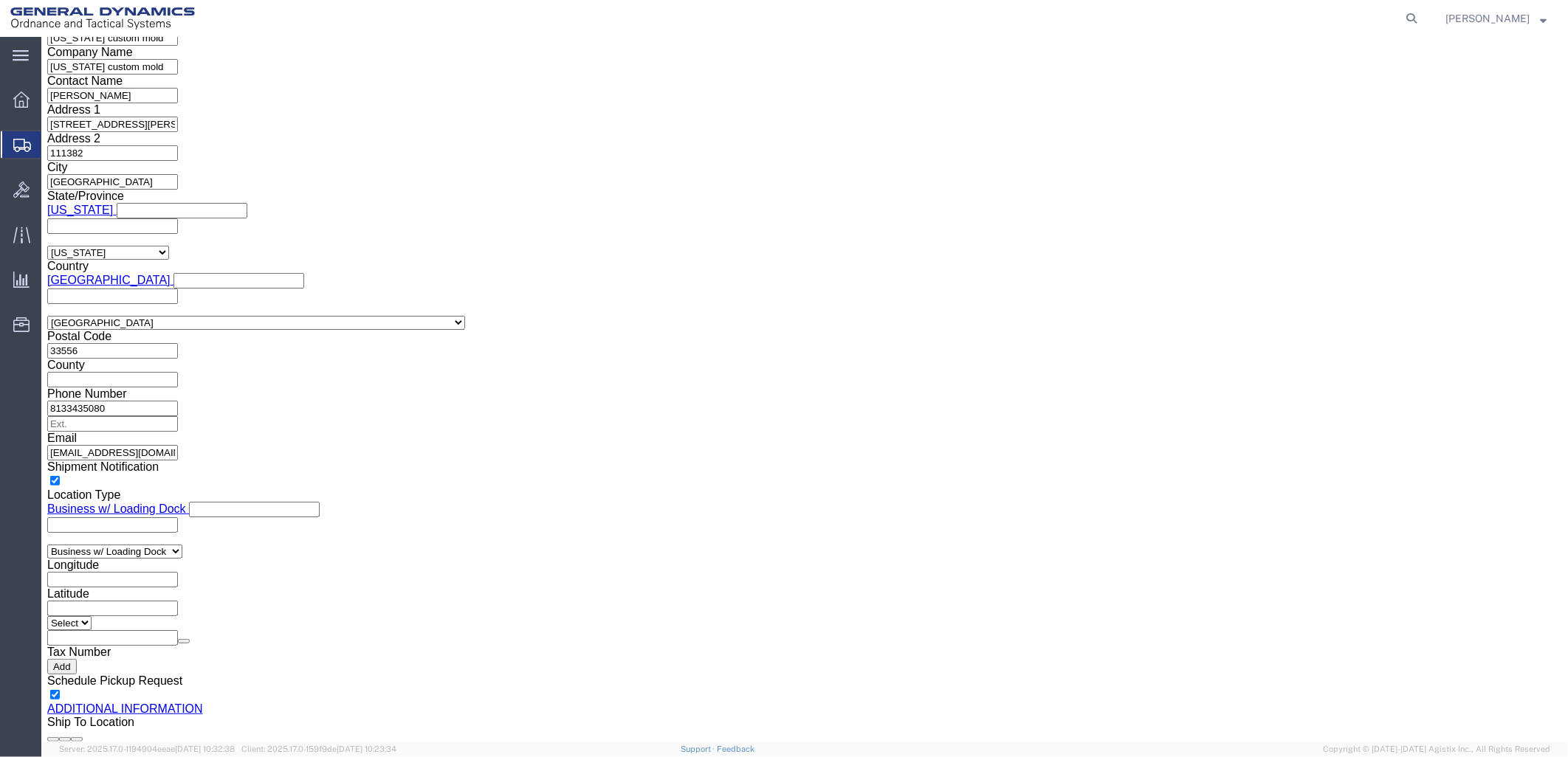
drag, startPoint x: 395, startPoint y: 520, endPoint x: 13, endPoint y: 530, distance: 382.1
click div "Please fix the following errors Ship From Location Location My Profile Location…"
type input "[PERSON_NAME][EMAIL_ADDRESS][DOMAIN_NAME]"
click button "Rate Shipment"
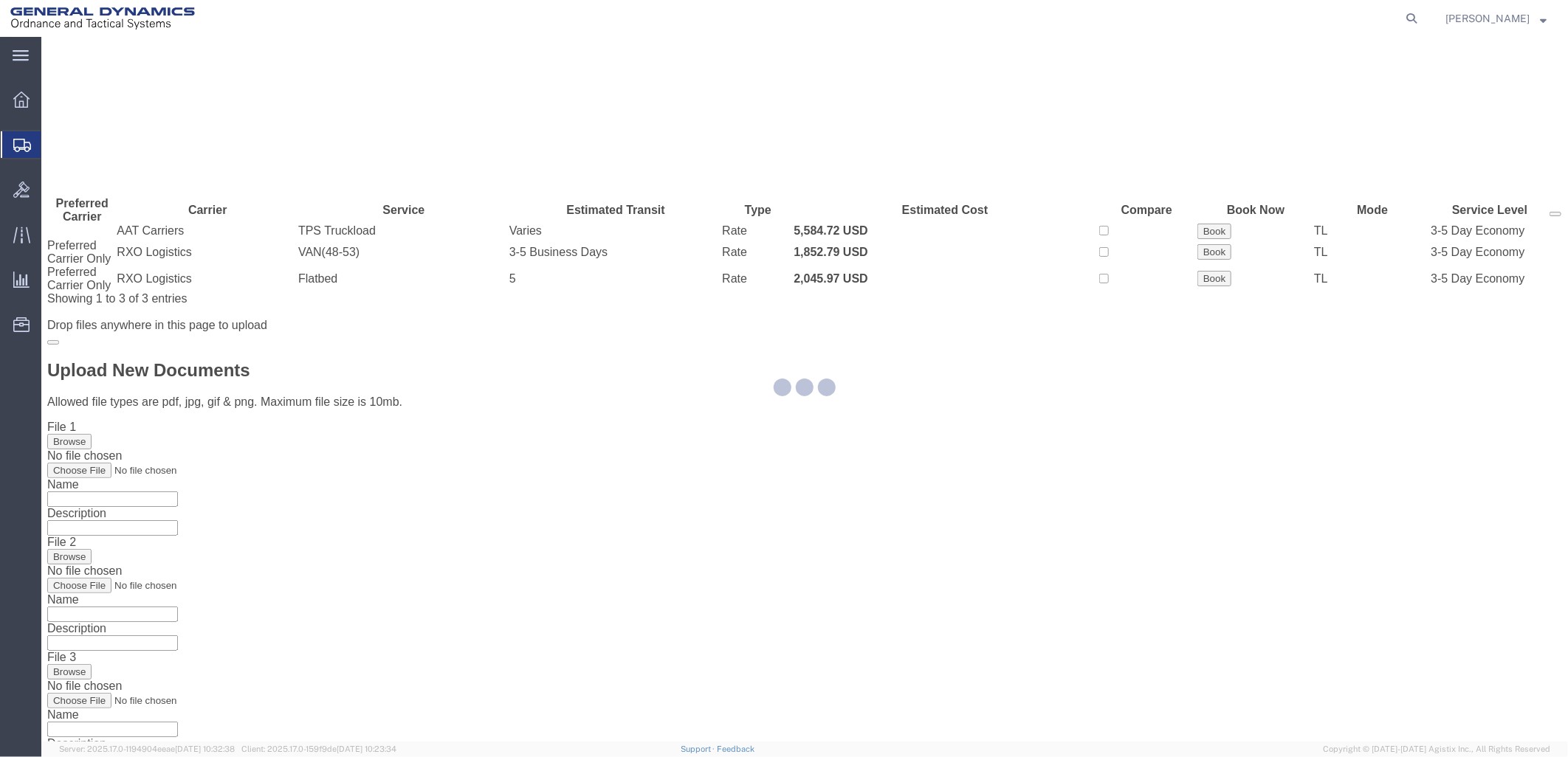
scroll to position [0, 0]
